Goal: Transaction & Acquisition: Register for event/course

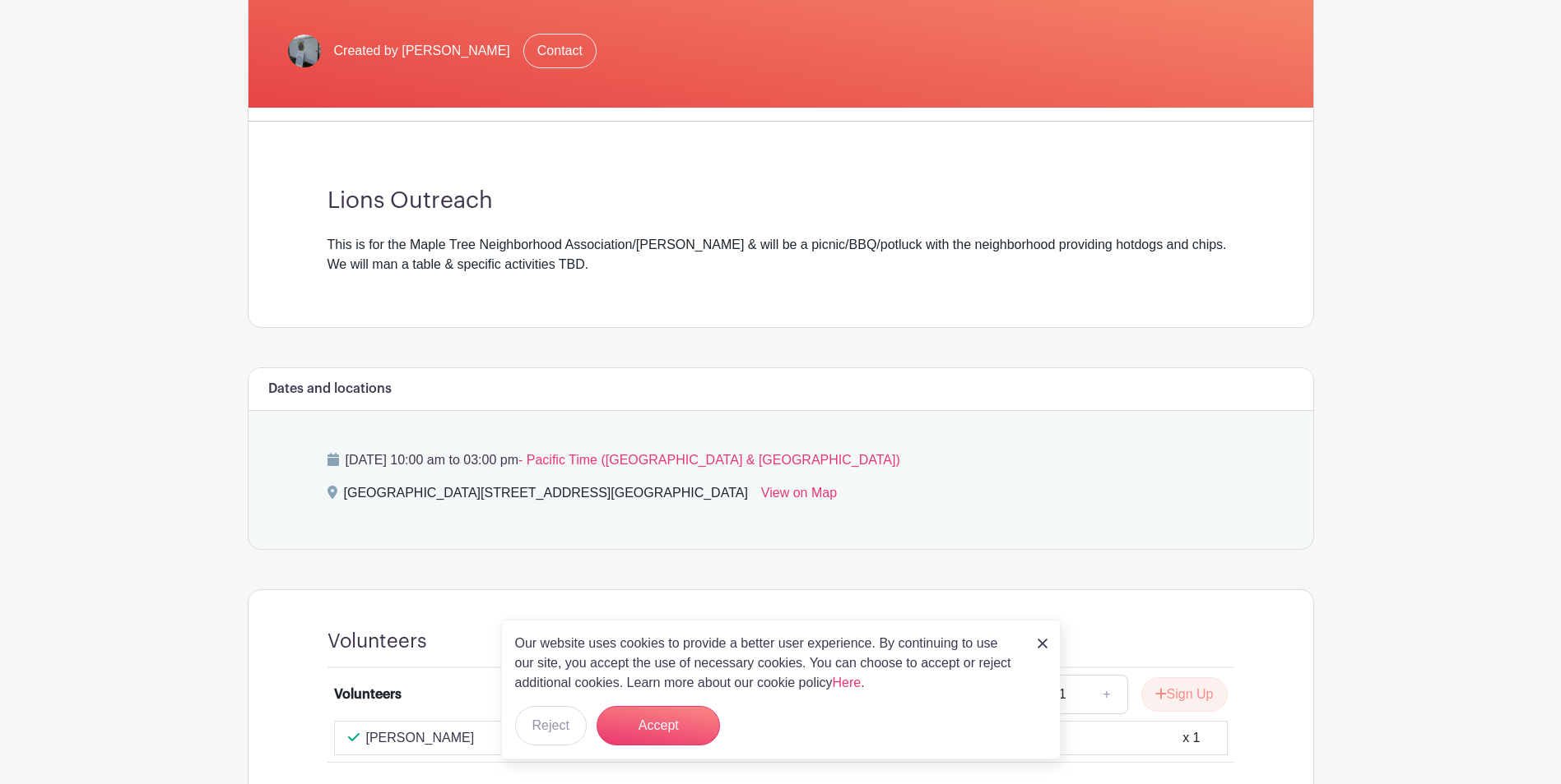
scroll to position [280, 0]
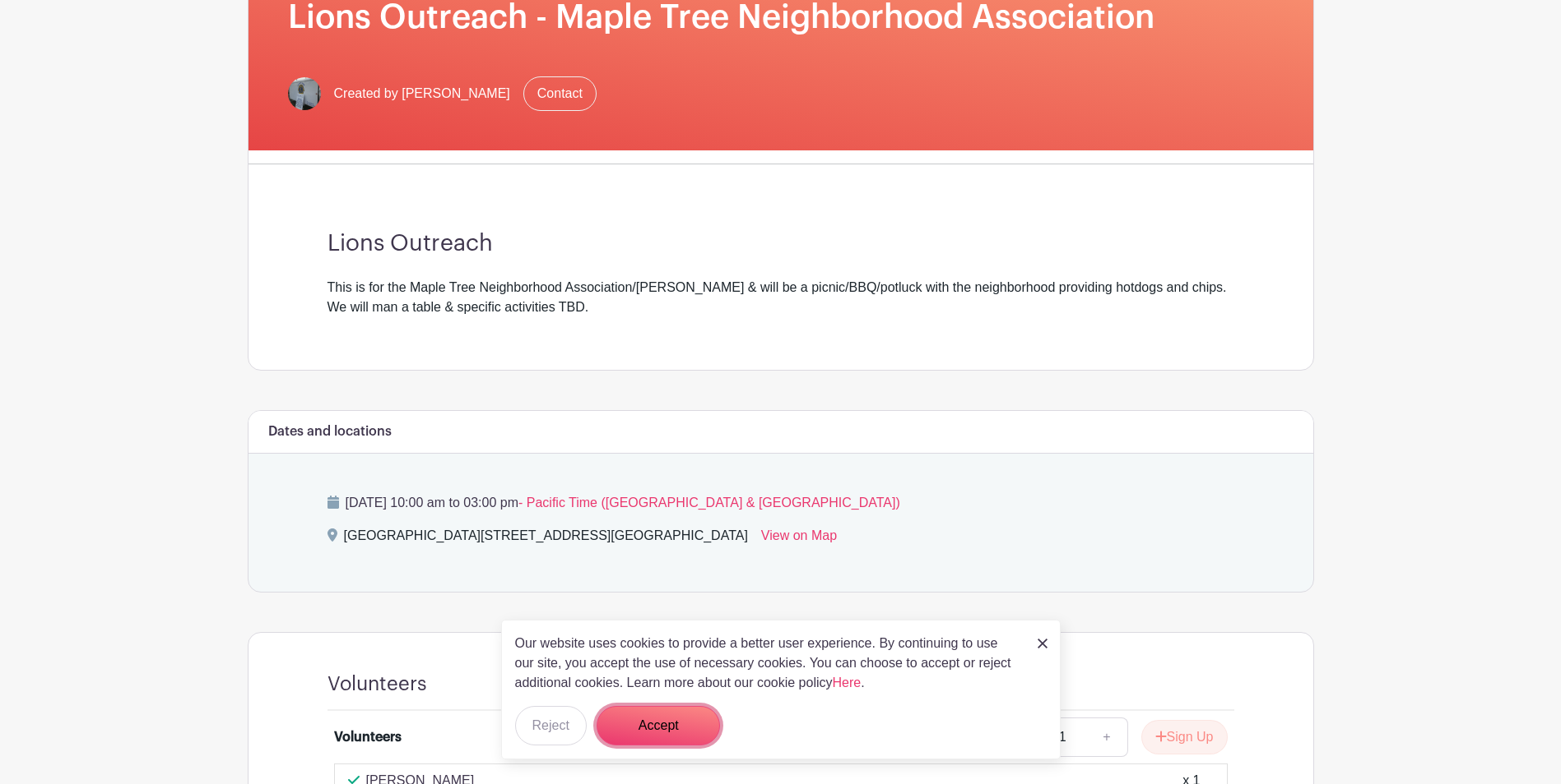
drag, startPoint x: 649, startPoint y: 720, endPoint x: 668, endPoint y: 699, distance: 28.3
click at [653, 717] on button "Accept" at bounding box center [658, 726] width 123 height 39
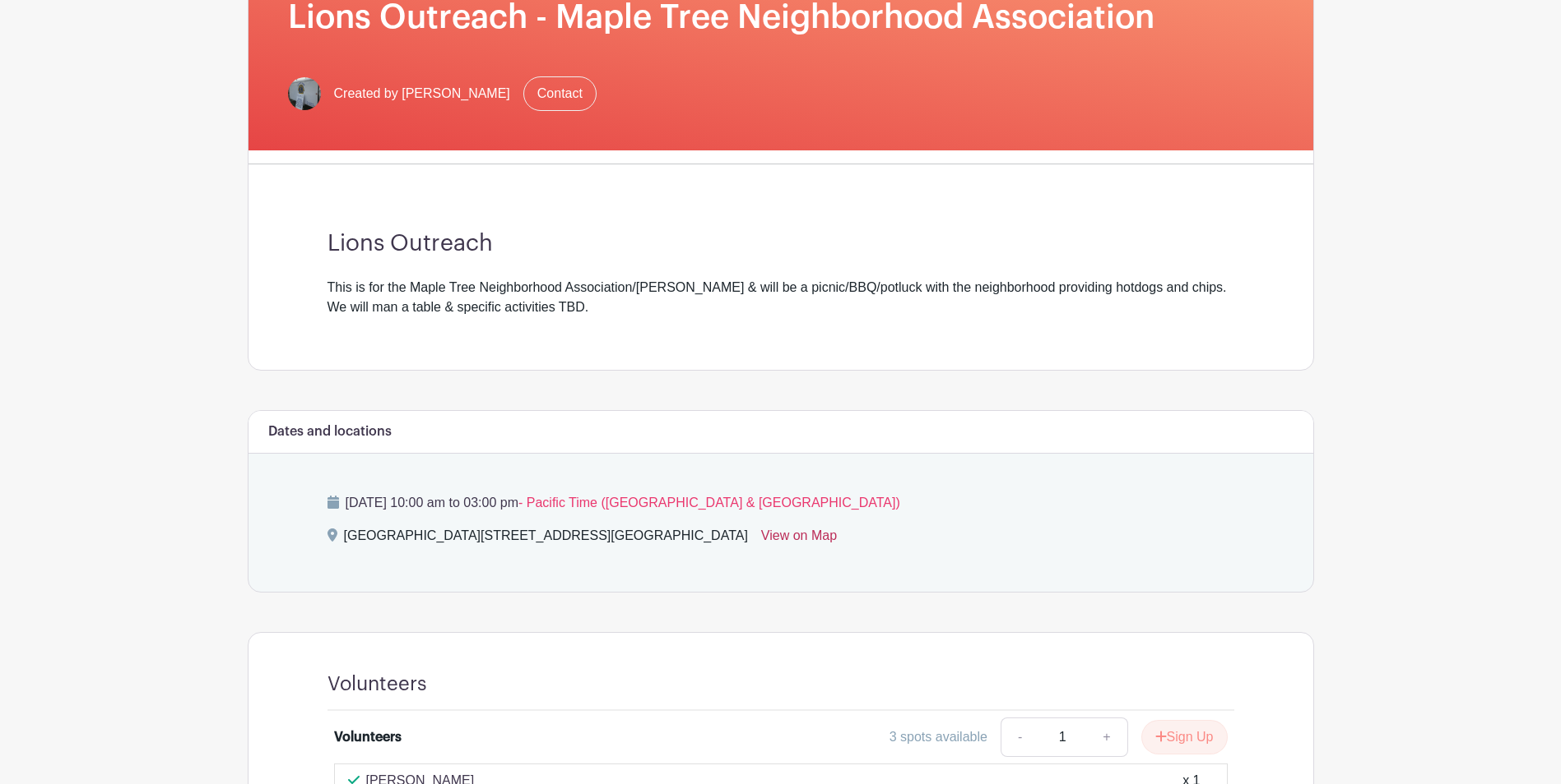
click at [830, 537] on link "View on Map" at bounding box center [798, 539] width 75 height 26
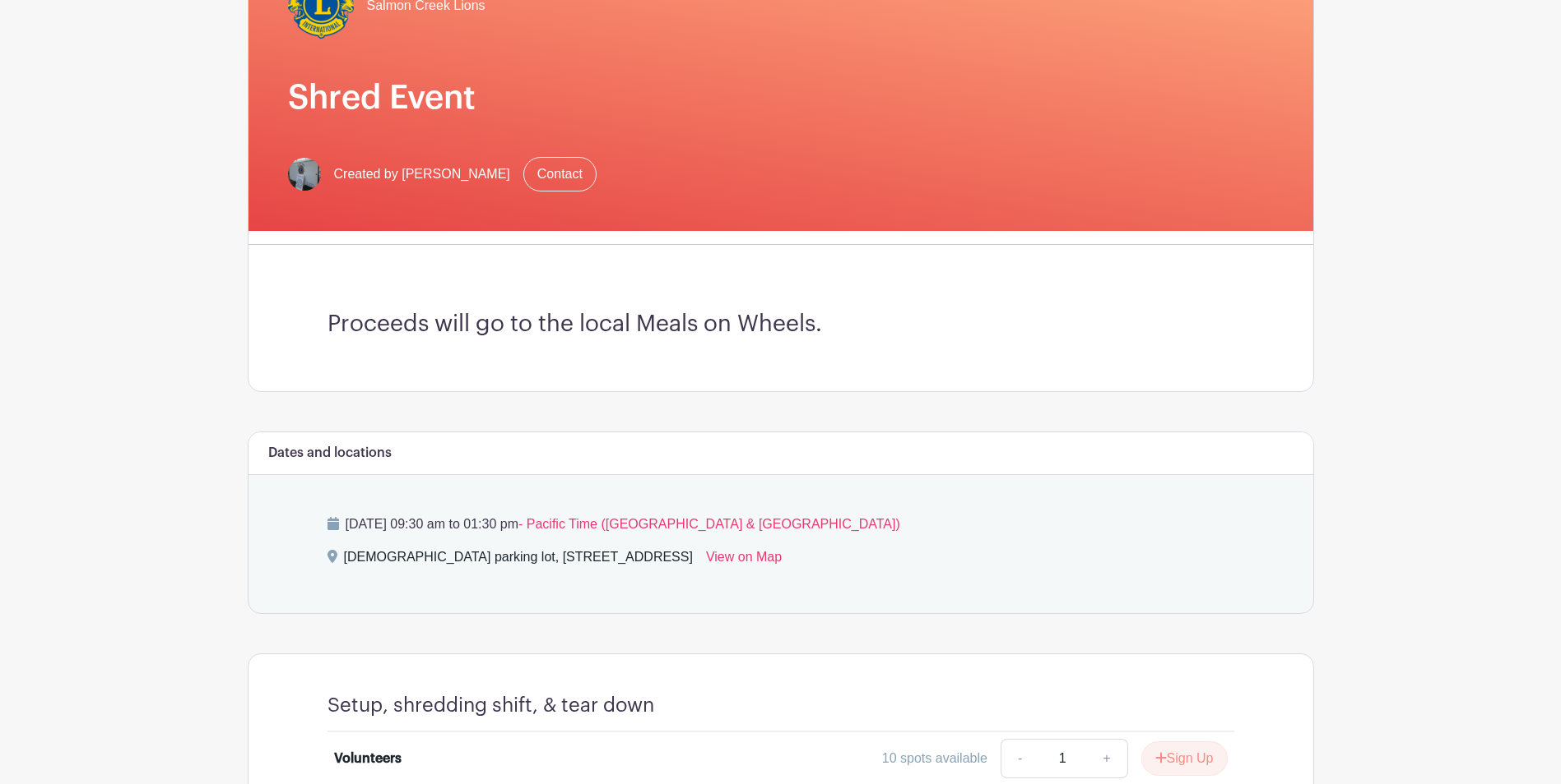
scroll to position [268, 0]
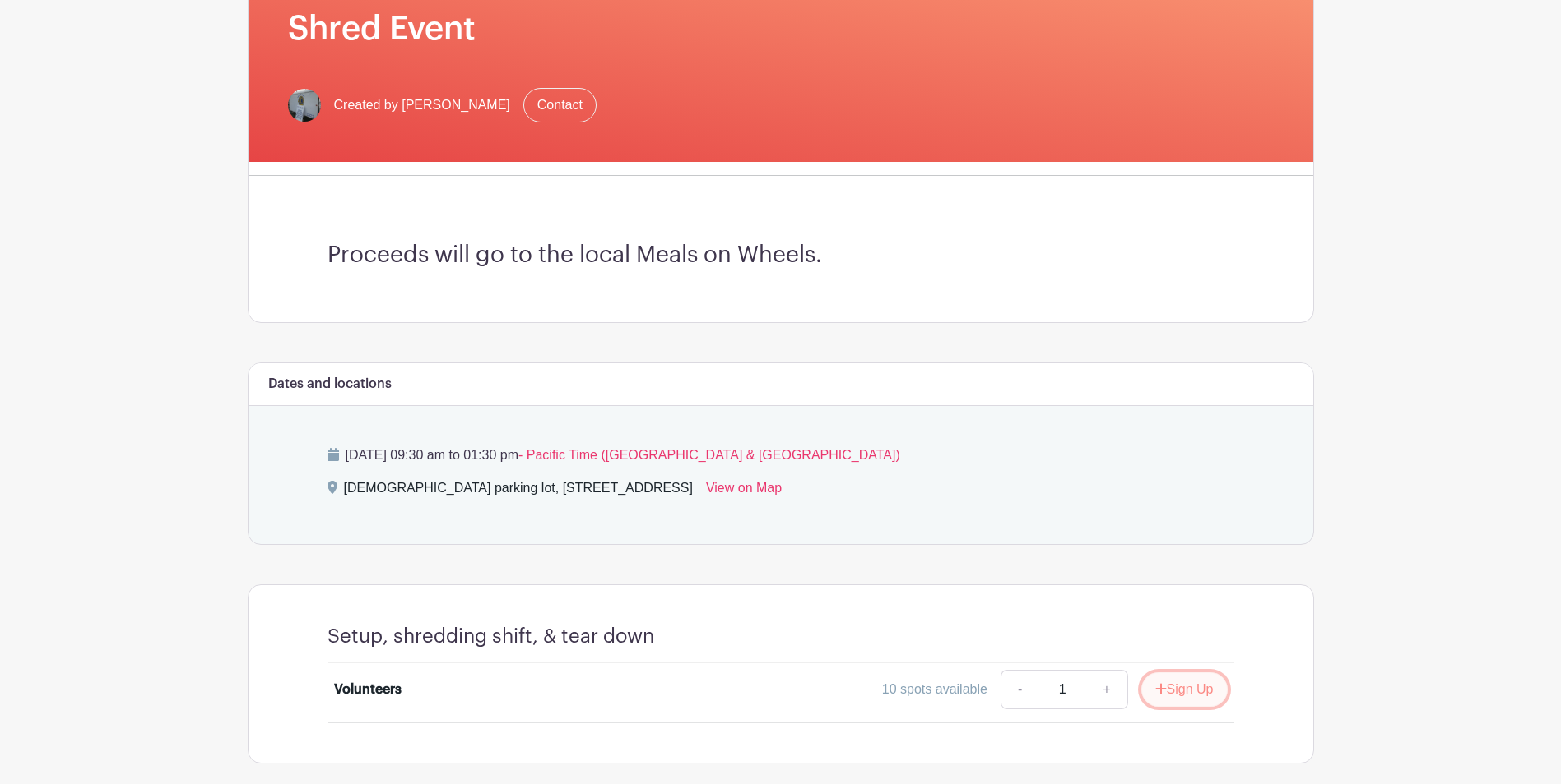
click at [1185, 691] on button "Sign Up" at bounding box center [1184, 689] width 86 height 34
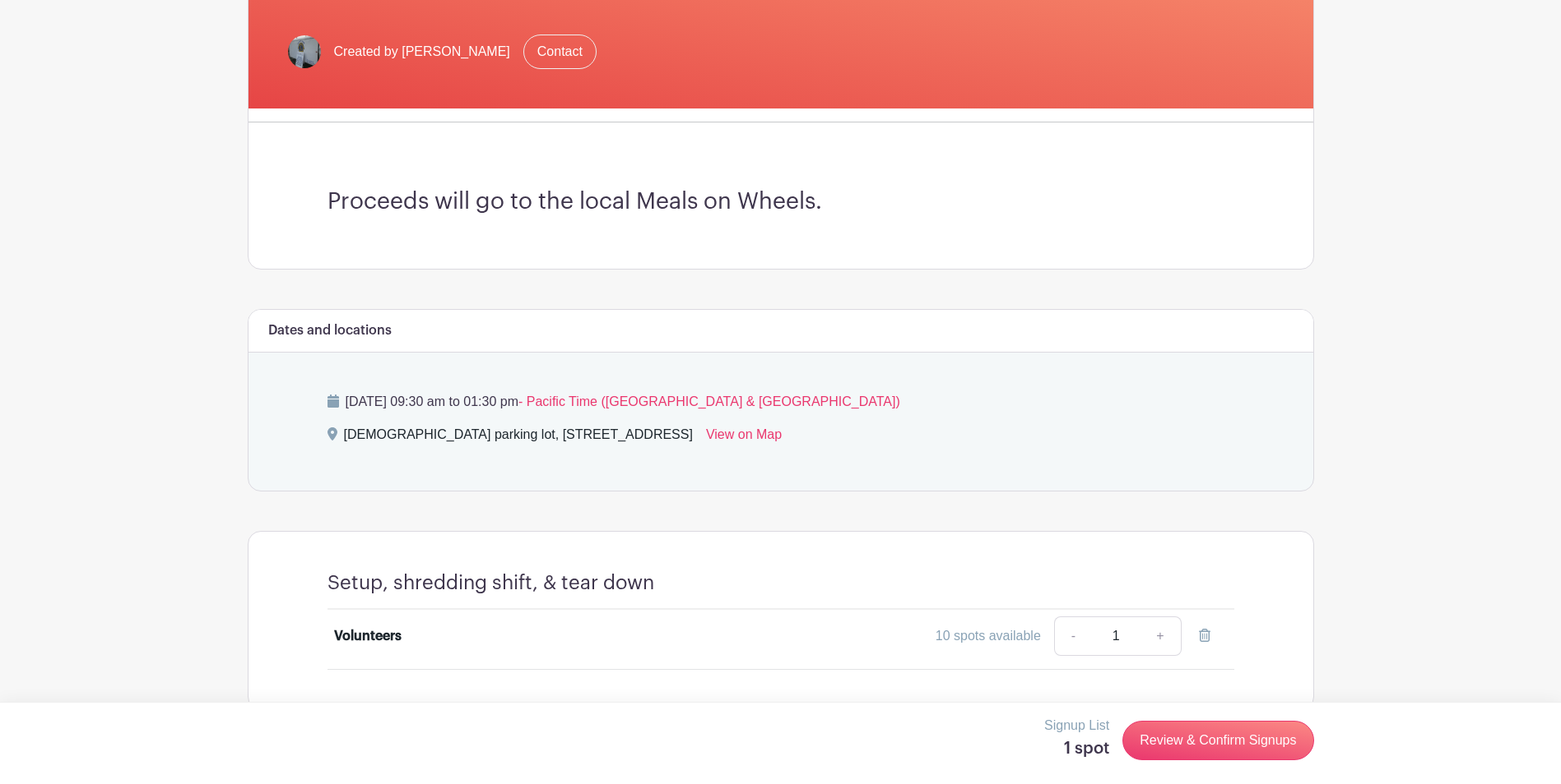
scroll to position [350, 0]
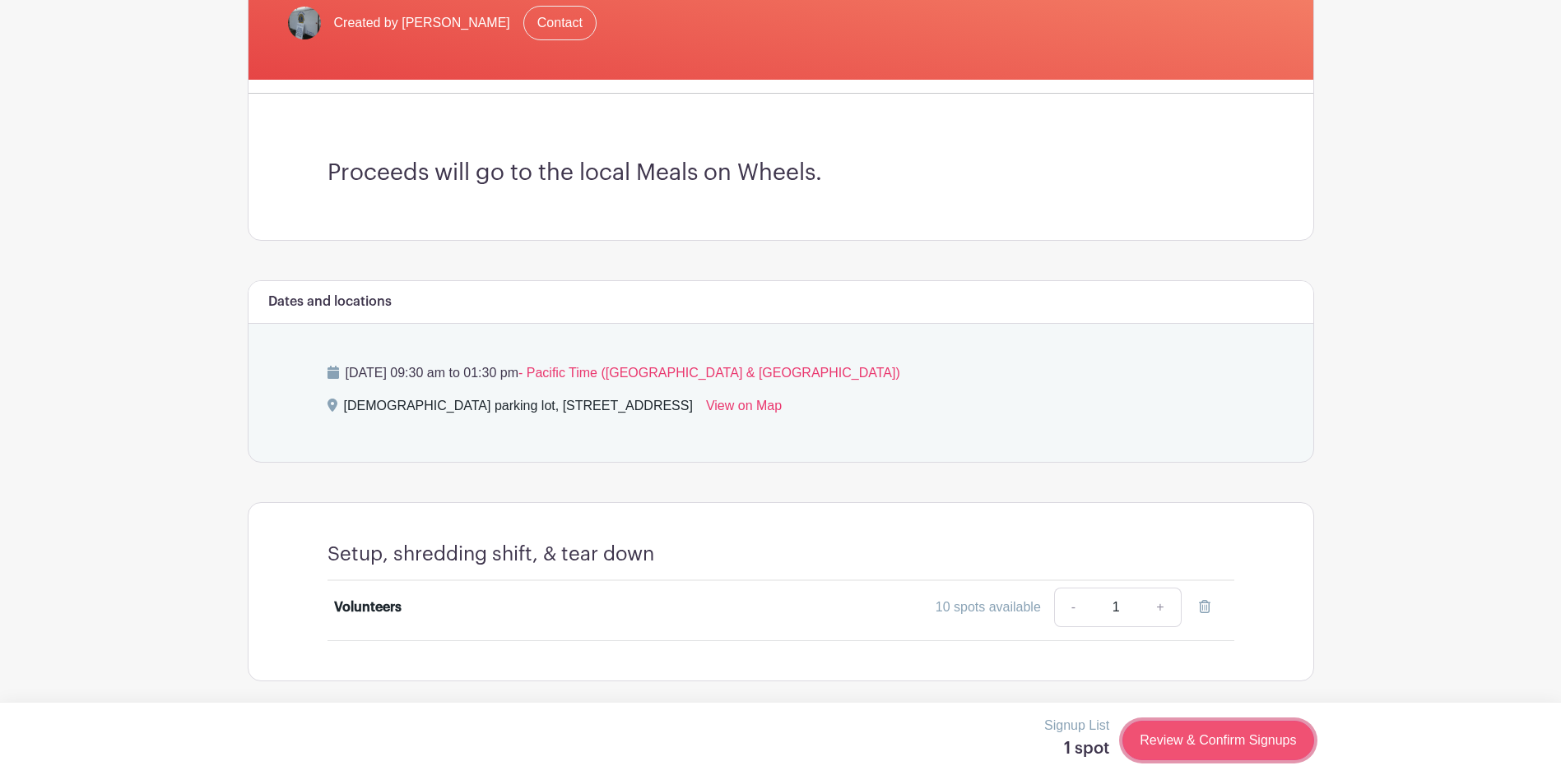
click at [1229, 746] on link "Review & Confirm Signups" at bounding box center [1217, 741] width 191 height 39
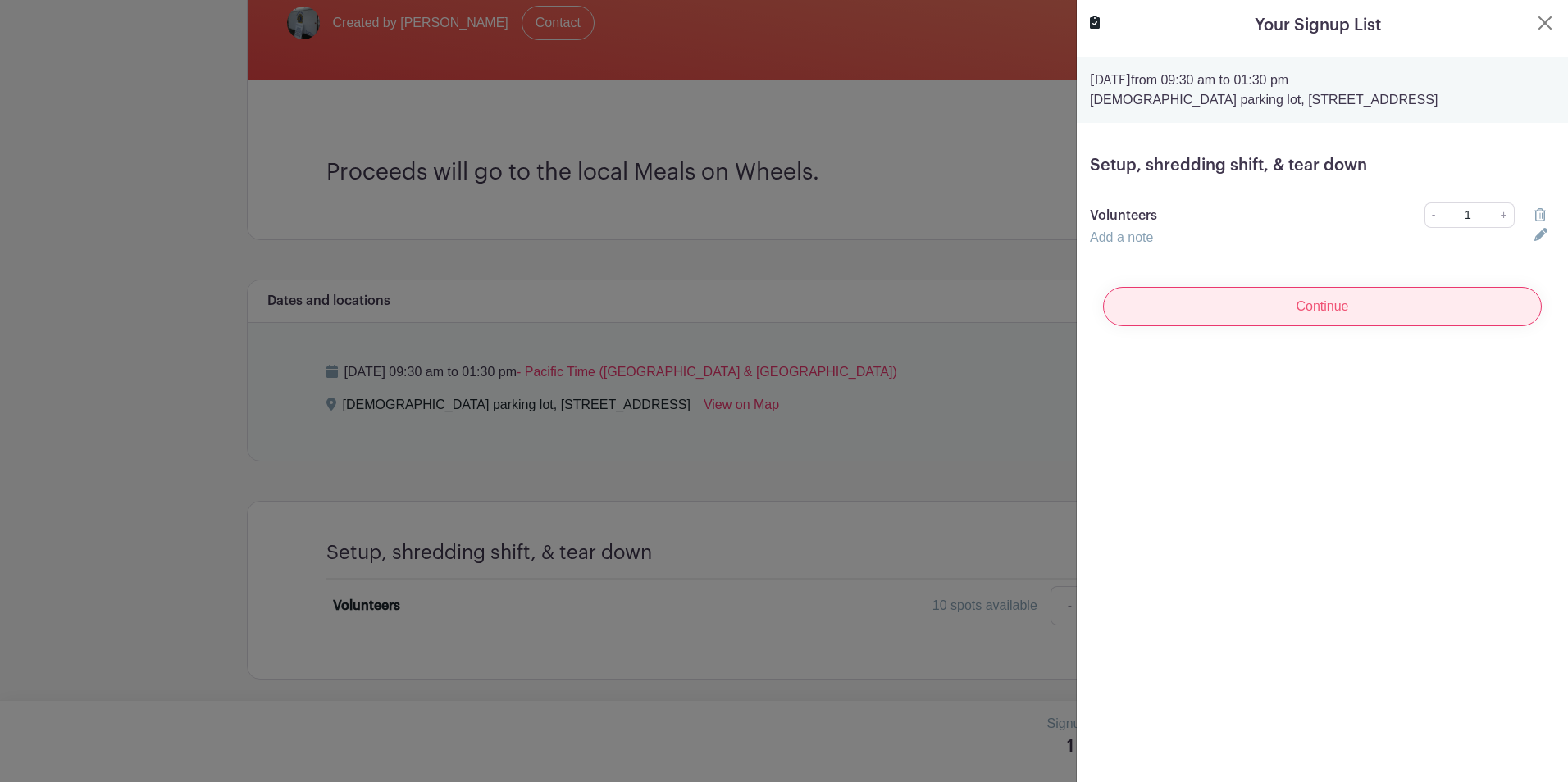
click at [1336, 323] on input "Continue" at bounding box center [1322, 306] width 439 height 39
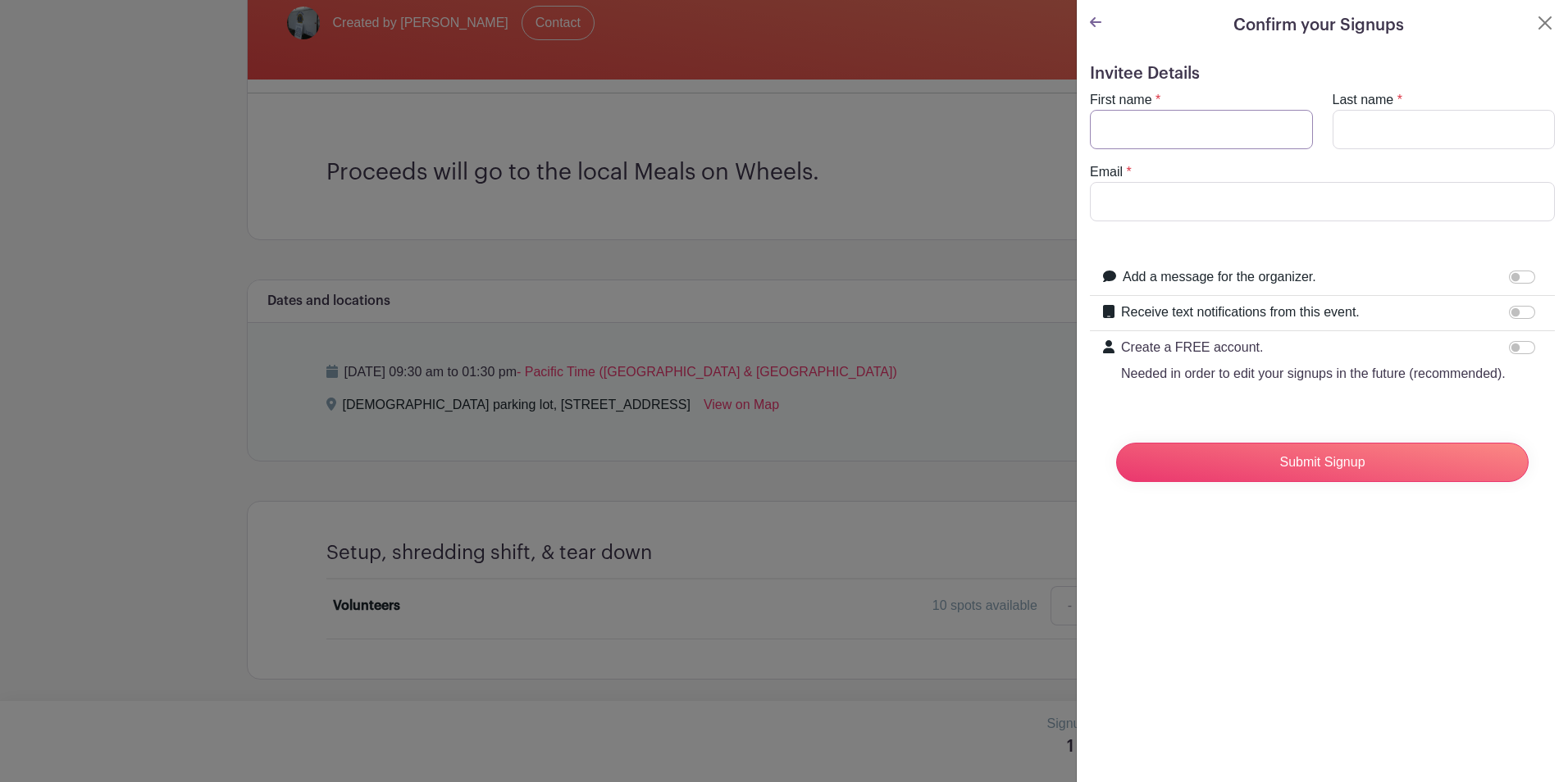
click at [1186, 138] on input "First name" at bounding box center [1201, 130] width 223 height 39
type input "Jaye"
type input "Folsom"
type input "[EMAIL_ADDRESS][DOMAIN_NAME]"
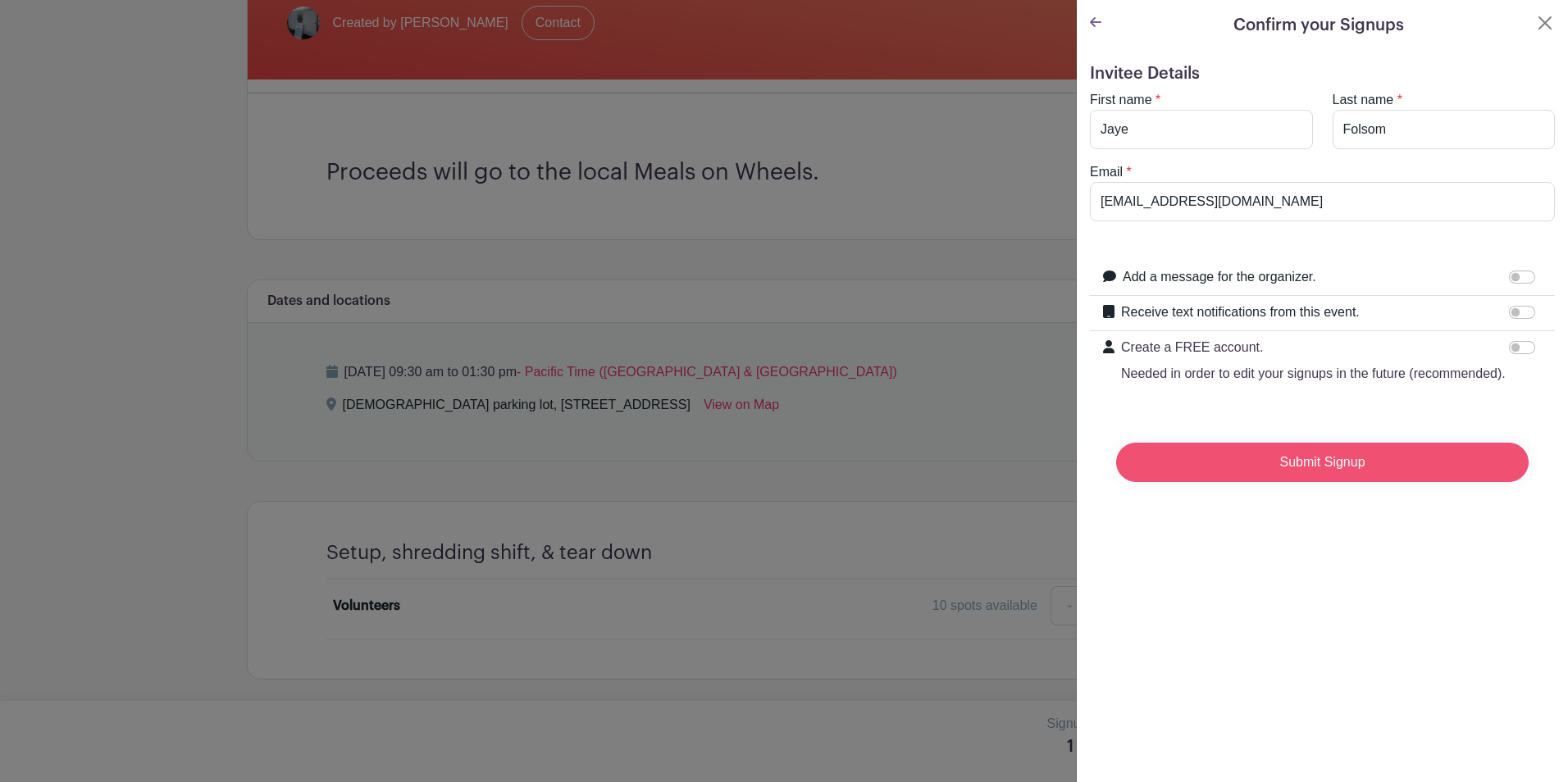
click at [1337, 483] on input "Submit Signup" at bounding box center [1322, 462] width 412 height 39
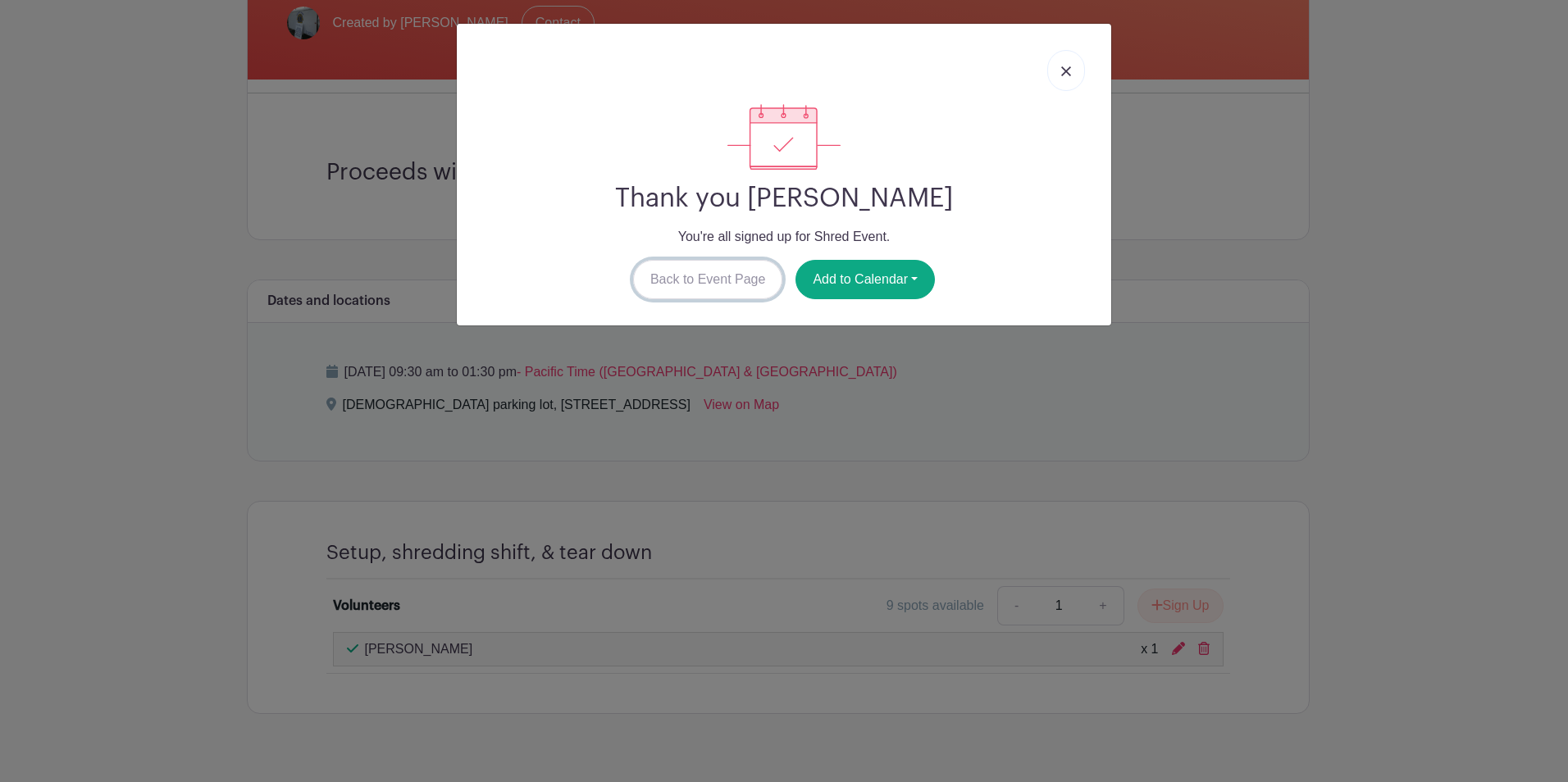
click at [708, 283] on link "Back to Event Page" at bounding box center [708, 280] width 150 height 39
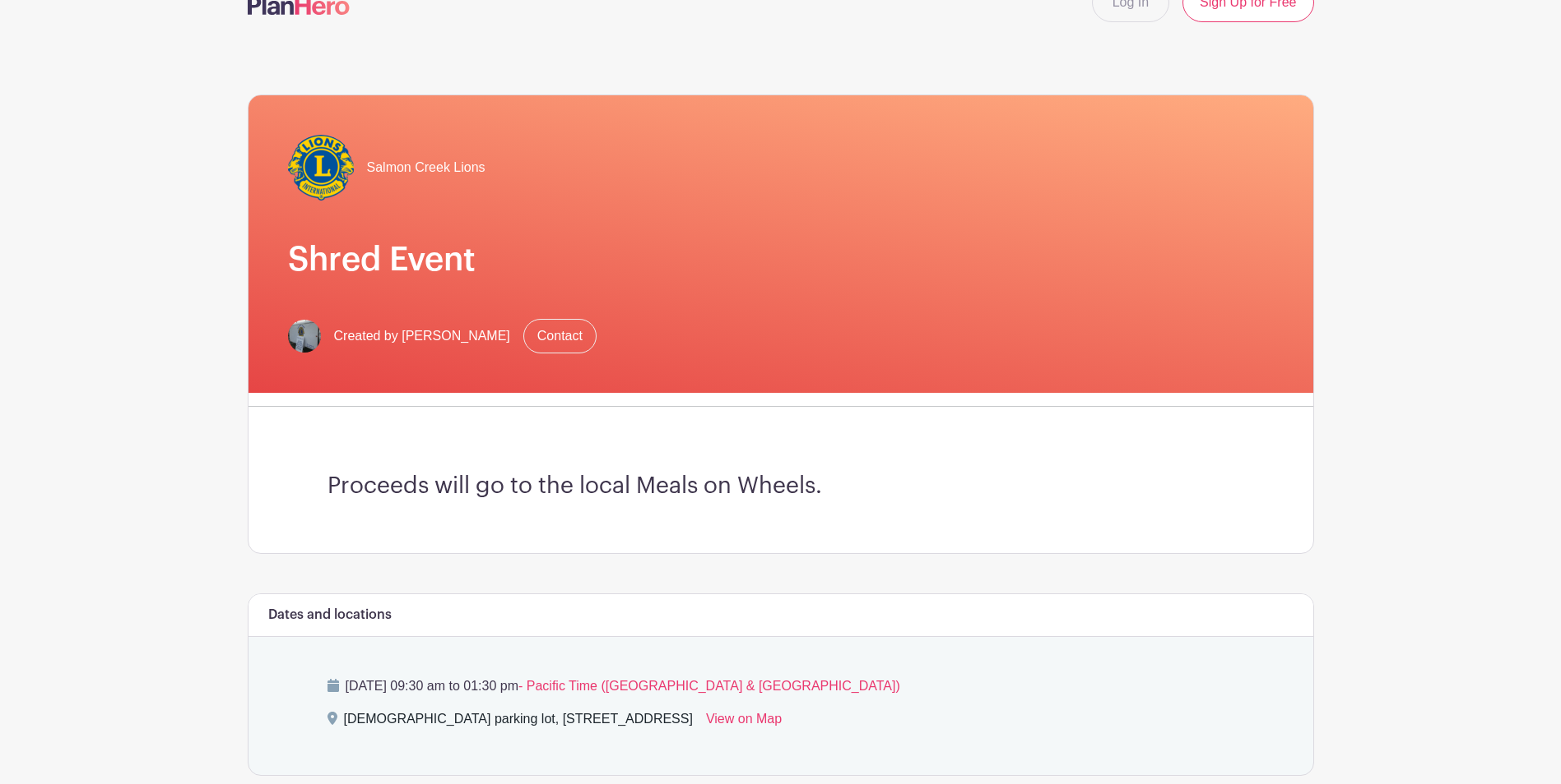
scroll to position [0, 0]
